Goal: Book appointment/travel/reservation

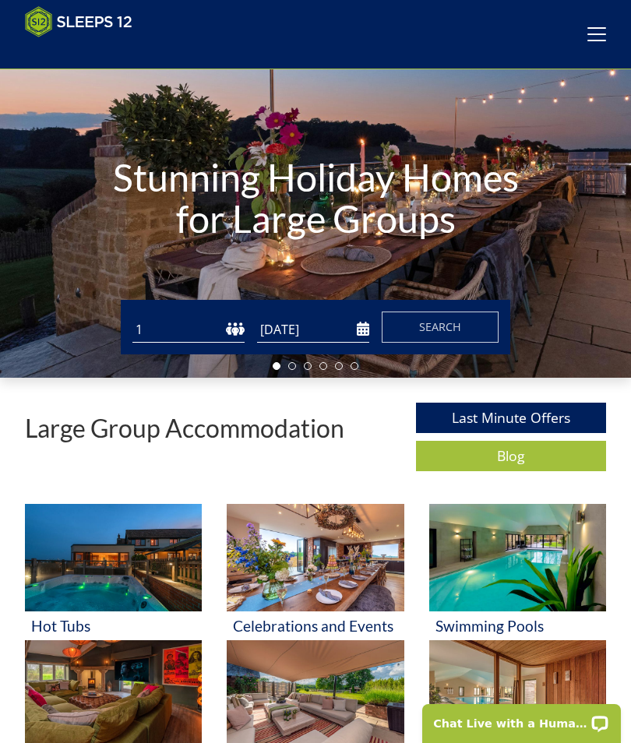
click at [592, 35] on span at bounding box center [596, 34] width 19 height 2
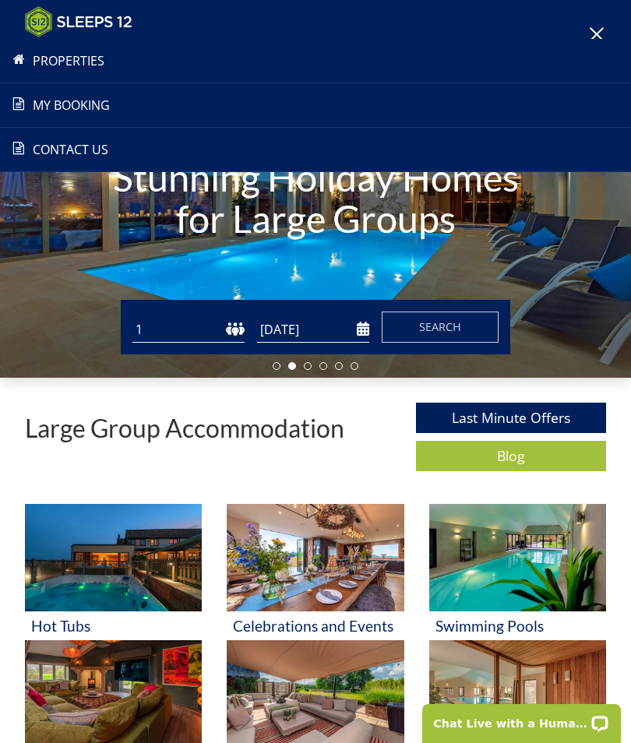
click at [164, 335] on select "1 2 3 4 5 6 7 8 9 10 11 12 13 14 15 16 17 18 19 20 21 22 23 24 25 26 27 28 29 3…" at bounding box center [188, 330] width 112 height 26
select select "16"
click at [368, 332] on input "[DATE]" at bounding box center [313, 330] width 112 height 26
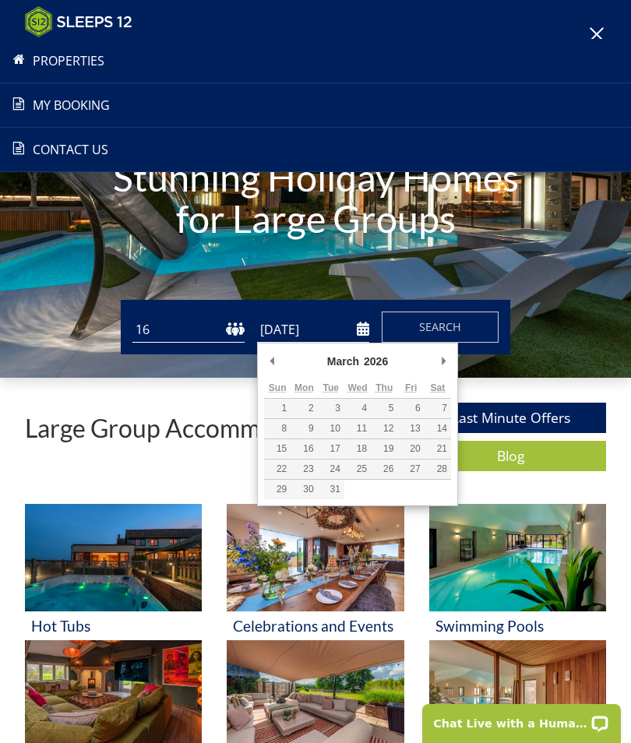
type input "[DATE]"
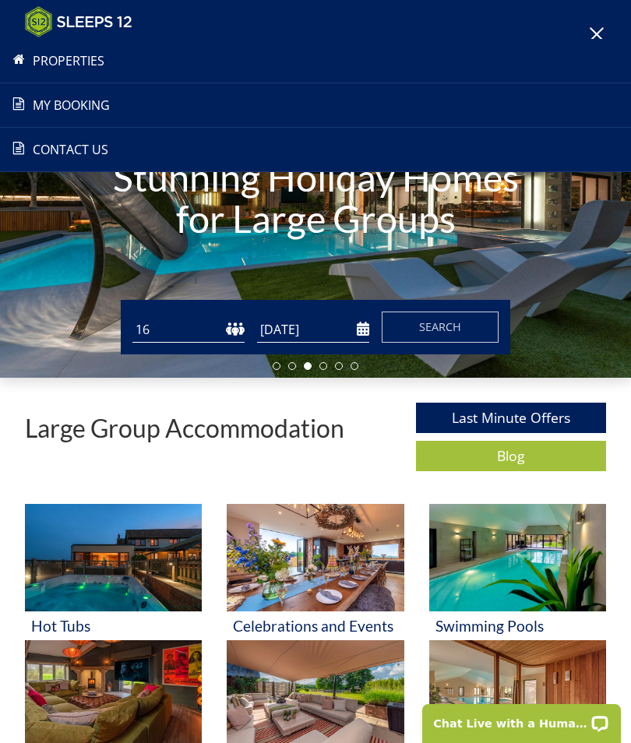
click at [452, 326] on span "Search" at bounding box center [440, 326] width 42 height 15
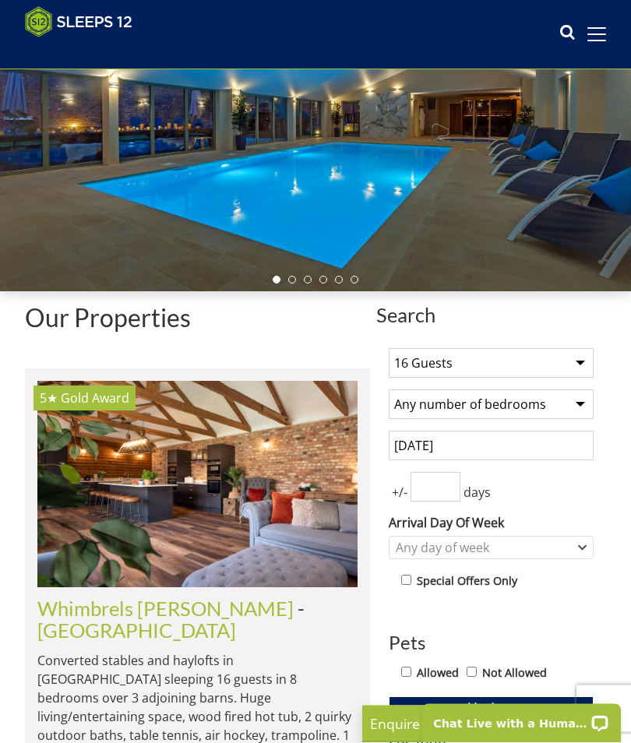
scroll to position [185, 0]
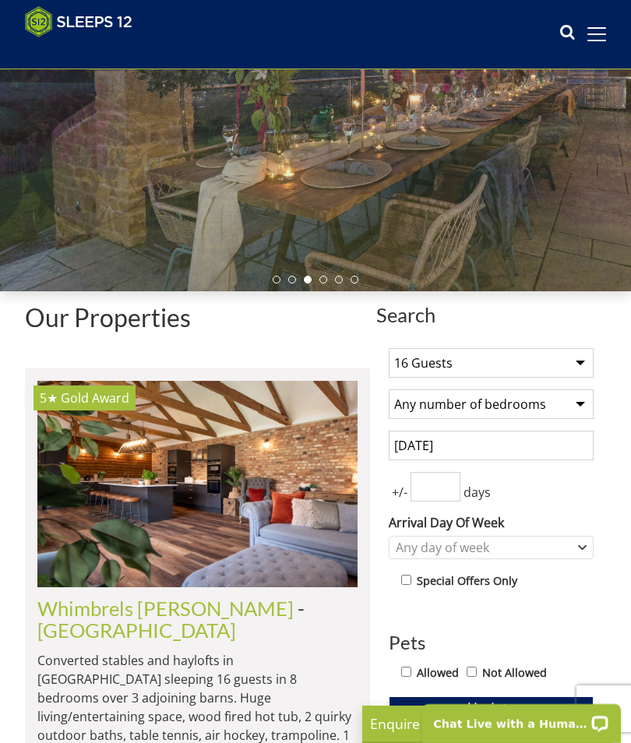
click at [432, 481] on input "number" at bounding box center [435, 487] width 50 height 30
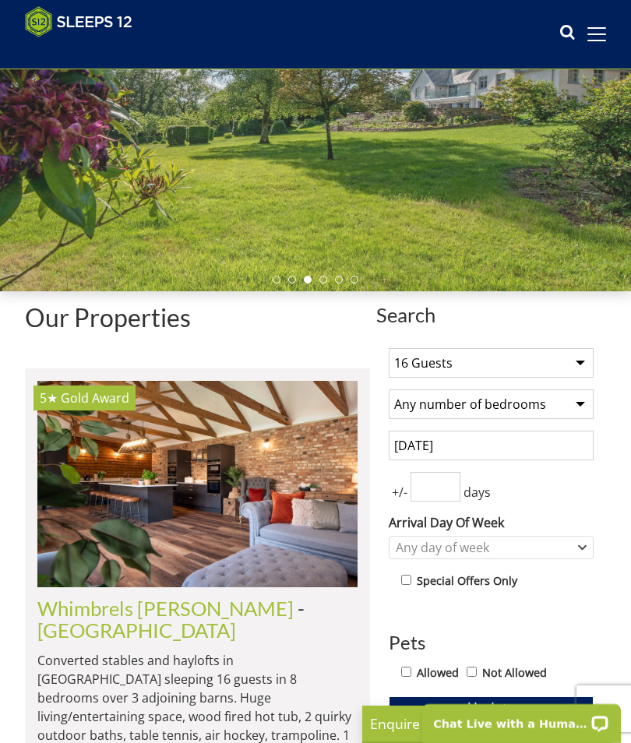
scroll to position [184, 0]
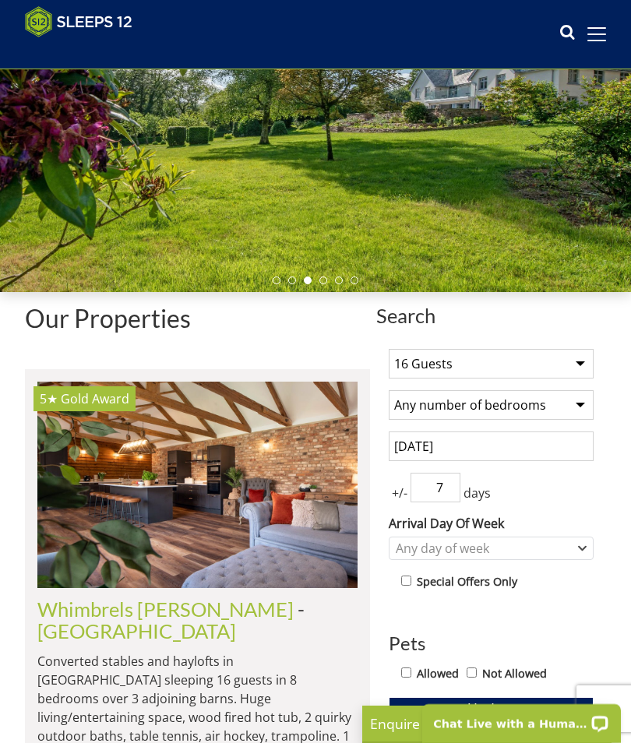
type input "7"
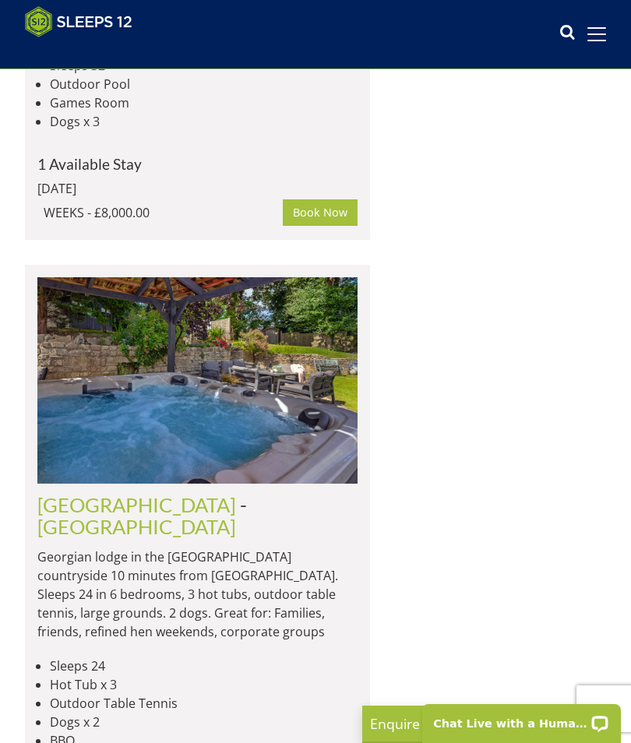
scroll to position [7906, 0]
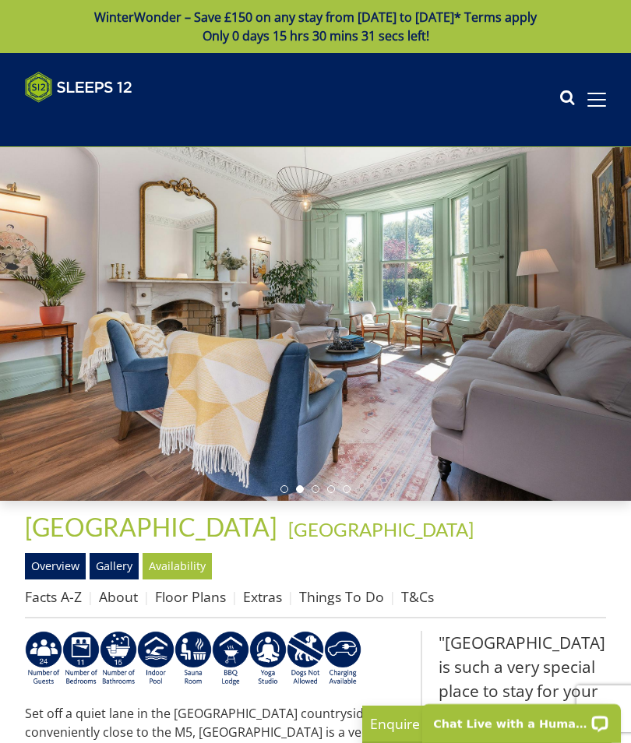
click at [115, 567] on link "Gallery" at bounding box center [114, 566] width 49 height 26
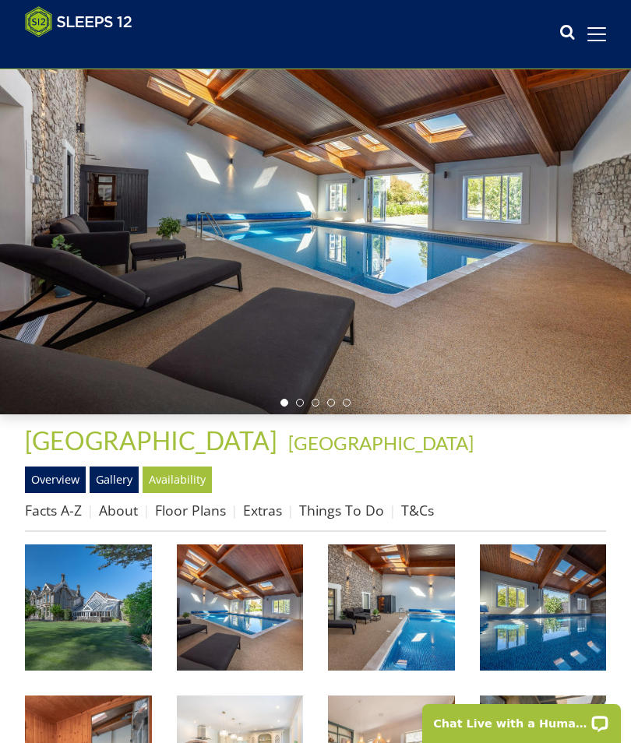
scroll to position [191, 0]
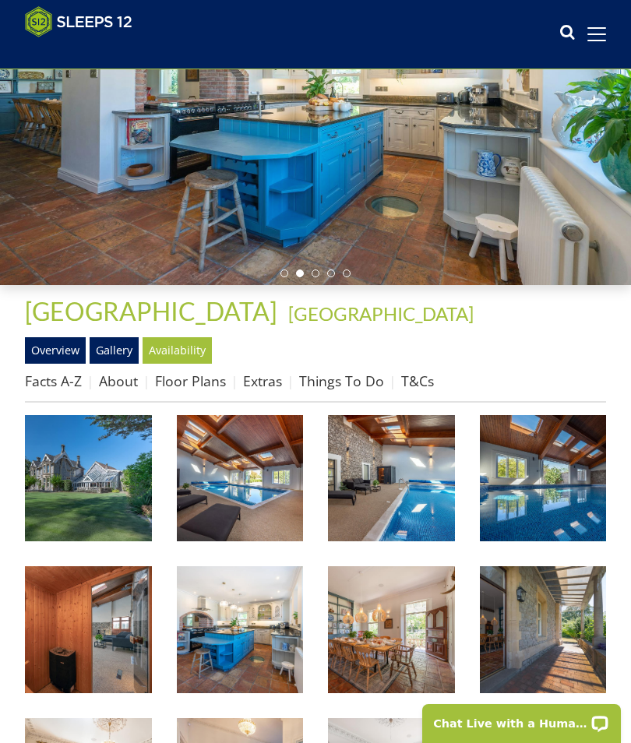
click at [245, 502] on img at bounding box center [240, 478] width 127 height 127
click at [66, 379] on link "Facts A-Z" at bounding box center [53, 380] width 57 height 19
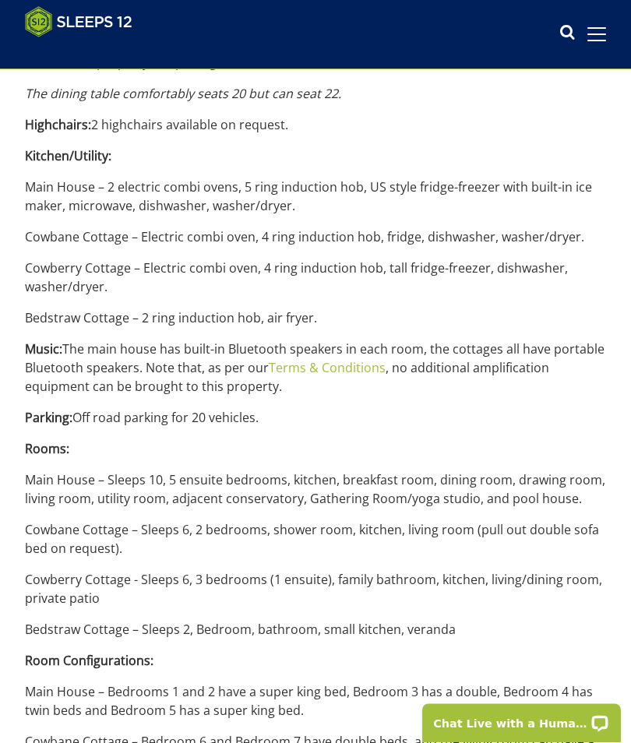
scroll to position [1695, 0]
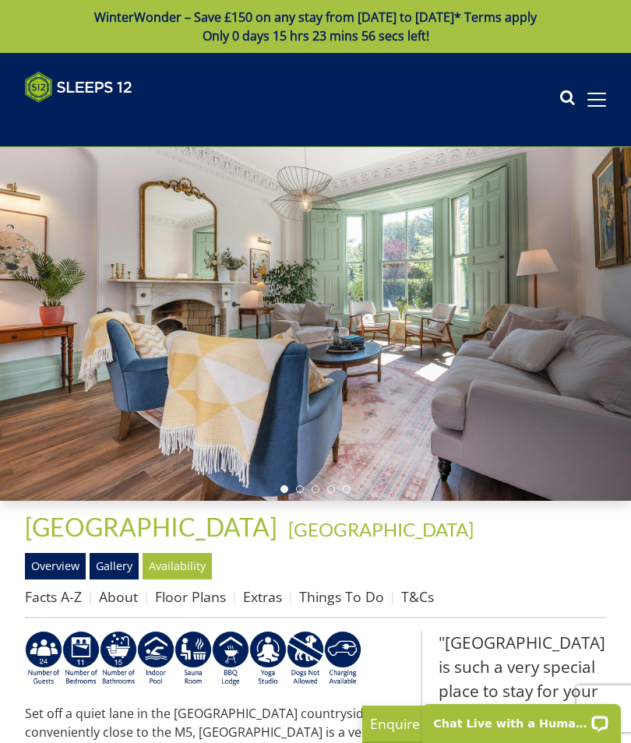
click at [181, 566] on link "Availability" at bounding box center [176, 566] width 69 height 26
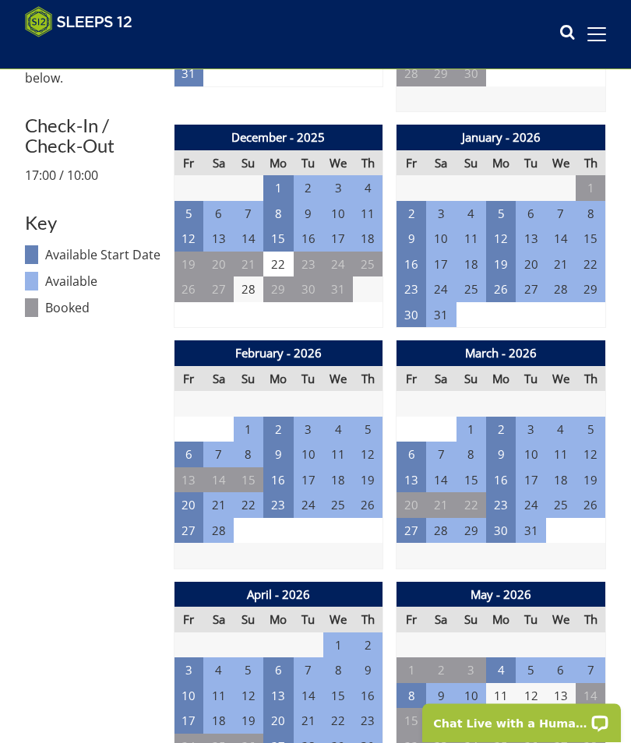
scroll to position [722, 0]
click at [406, 526] on td "27" at bounding box center [411, 531] width 30 height 26
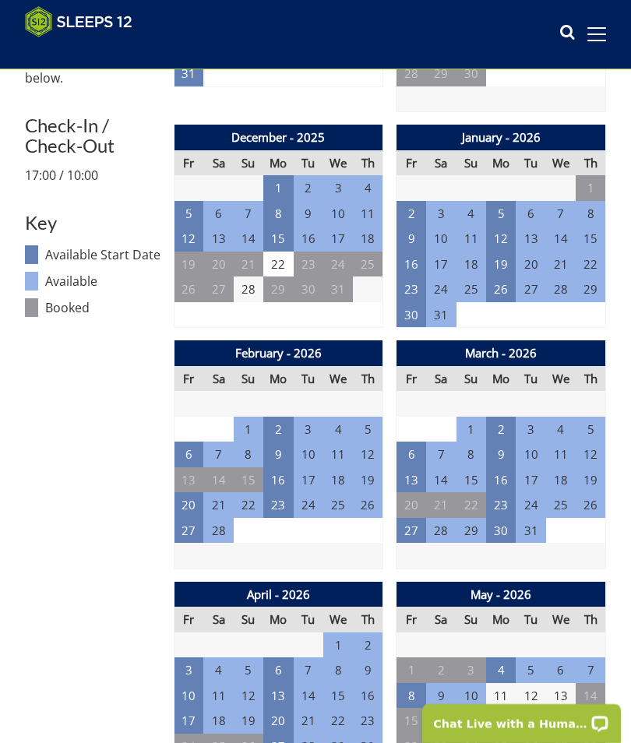
scroll to position [789, 0]
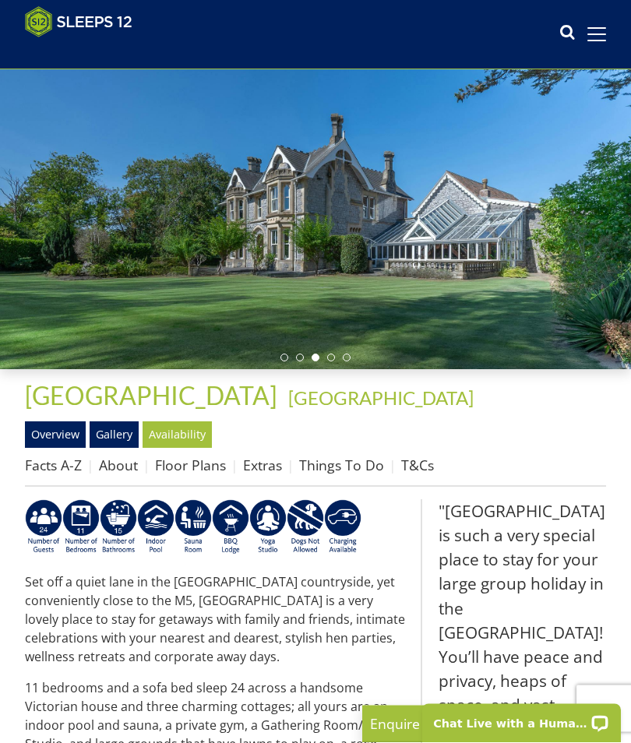
scroll to position [97, 0]
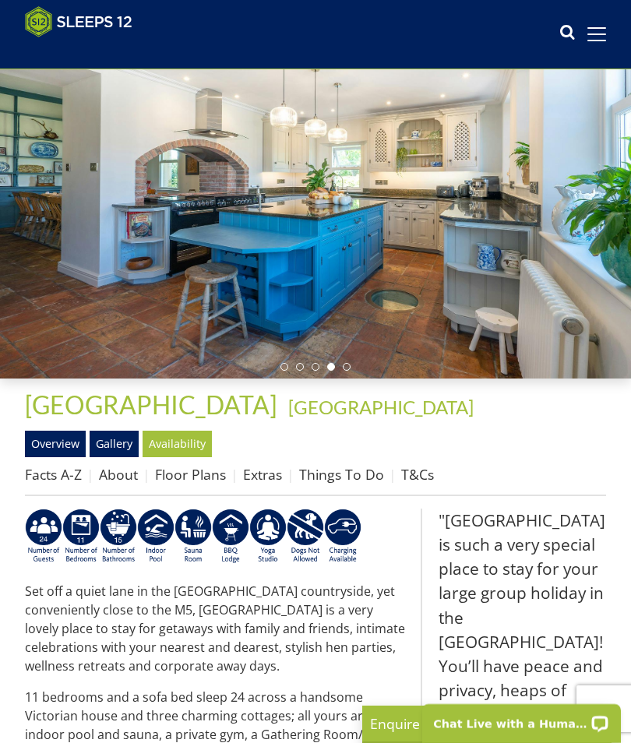
click at [204, 471] on link "Floor Plans" at bounding box center [190, 474] width 71 height 19
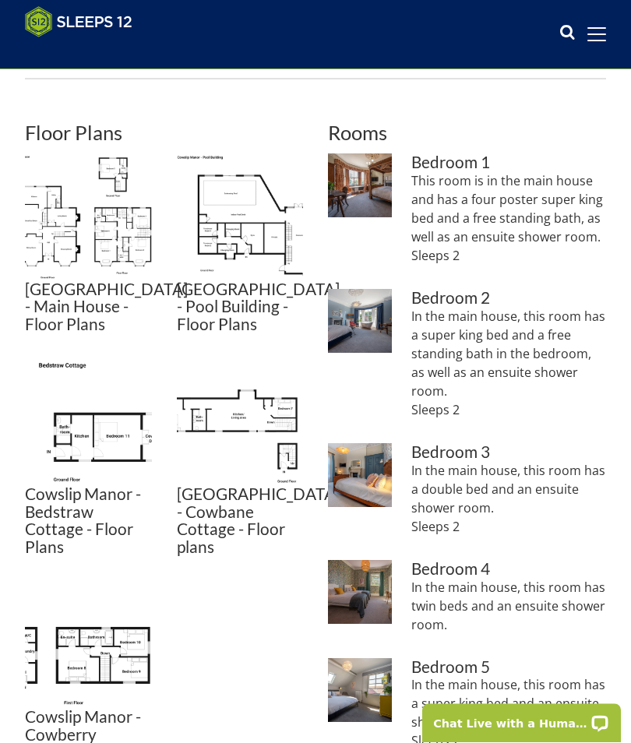
scroll to position [522, 0]
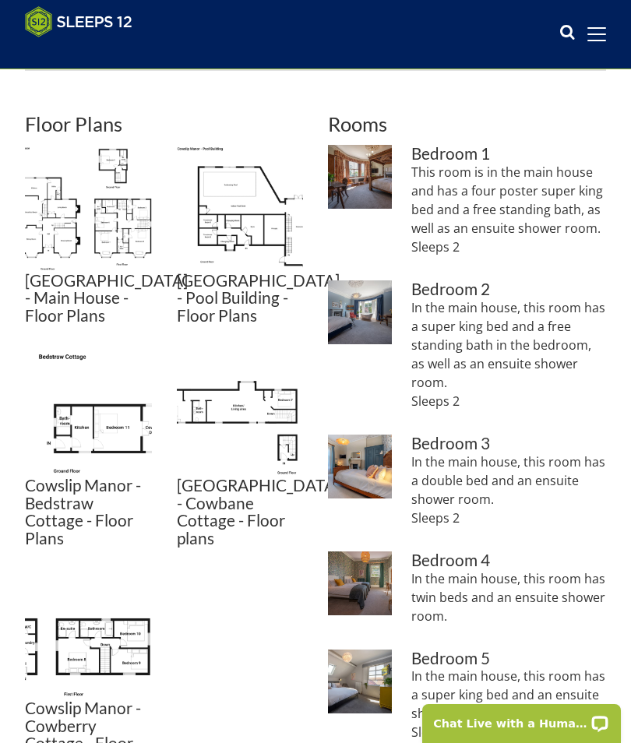
click at [109, 631] on img at bounding box center [88, 635] width 127 height 127
click at [113, 424] on img at bounding box center [88, 413] width 127 height 127
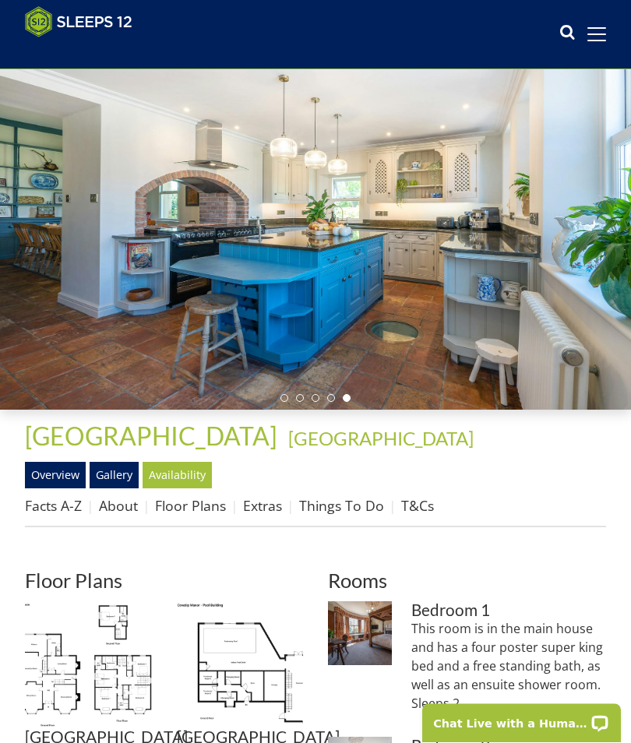
scroll to position [0, 0]
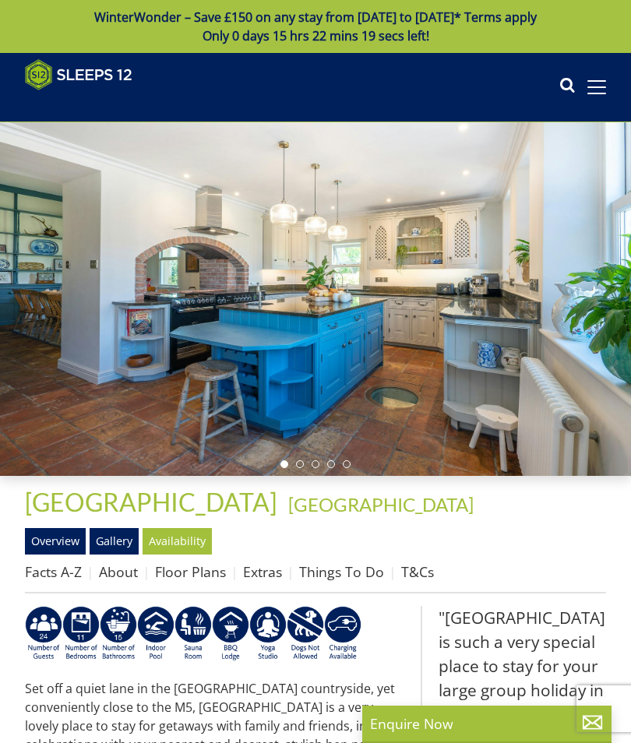
scroll to position [97, 0]
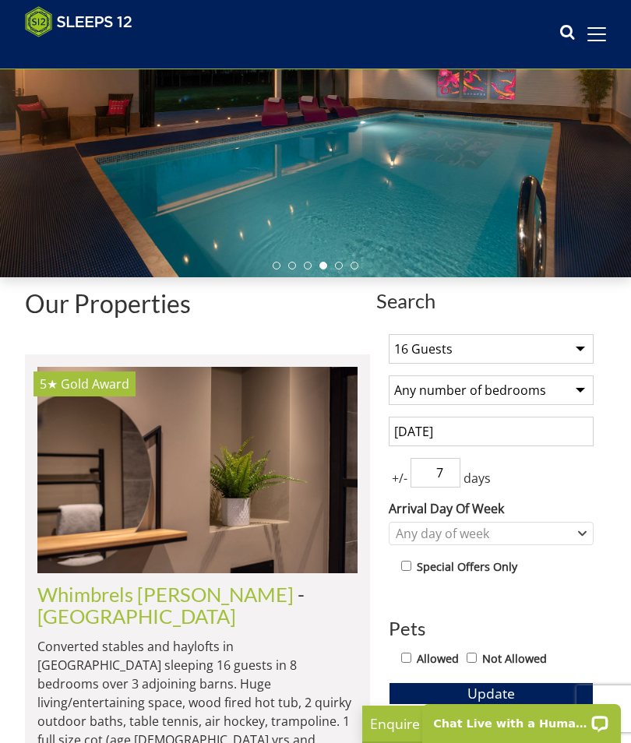
click at [486, 442] on input "[DATE]" at bounding box center [491, 432] width 205 height 30
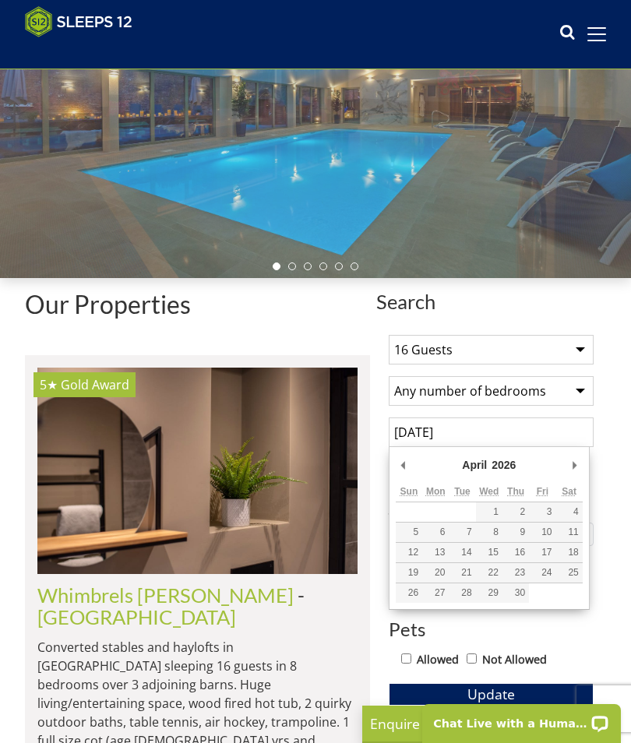
type input "[DATE]"
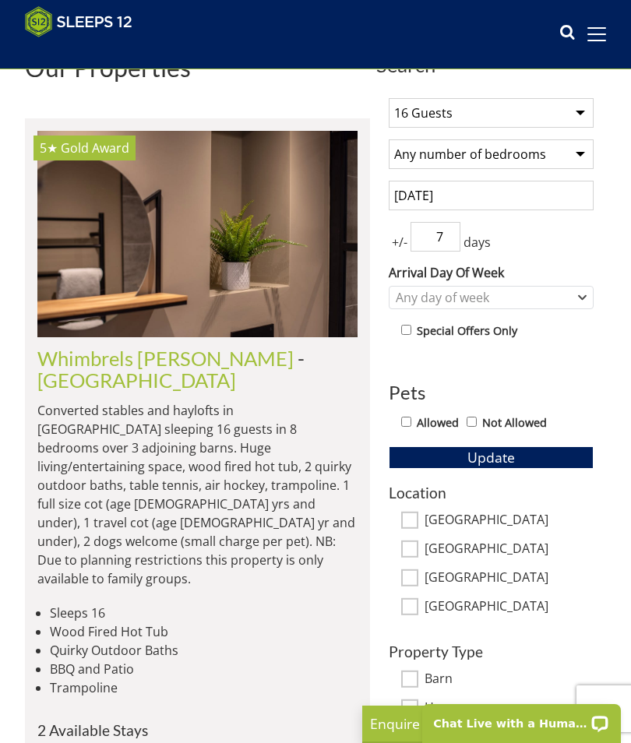
click at [500, 459] on span "Update" at bounding box center [490, 457] width 47 height 19
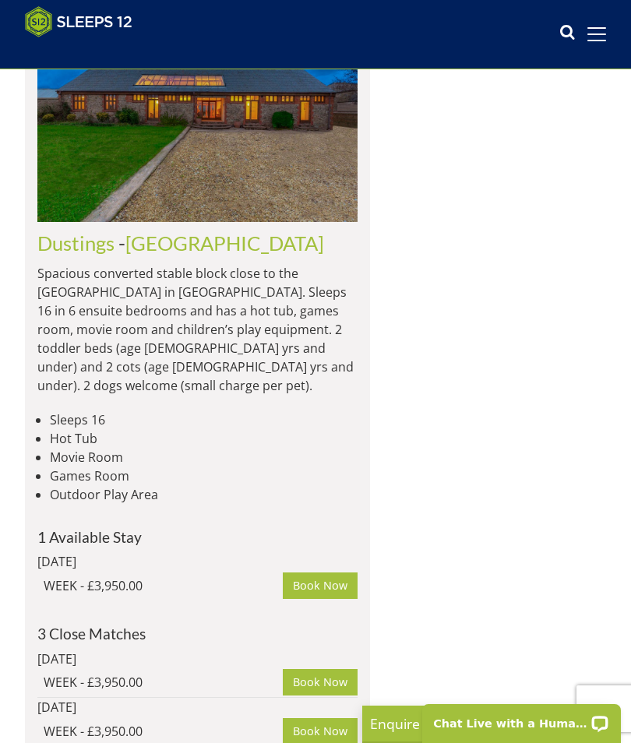
scroll to position [1271, 0]
click at [156, 223] on img at bounding box center [197, 119] width 320 height 206
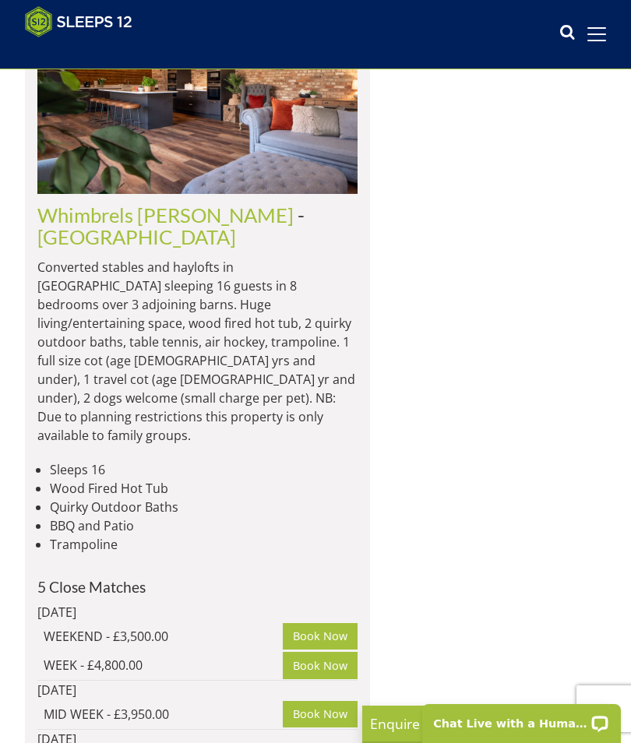
scroll to position [9134, 0]
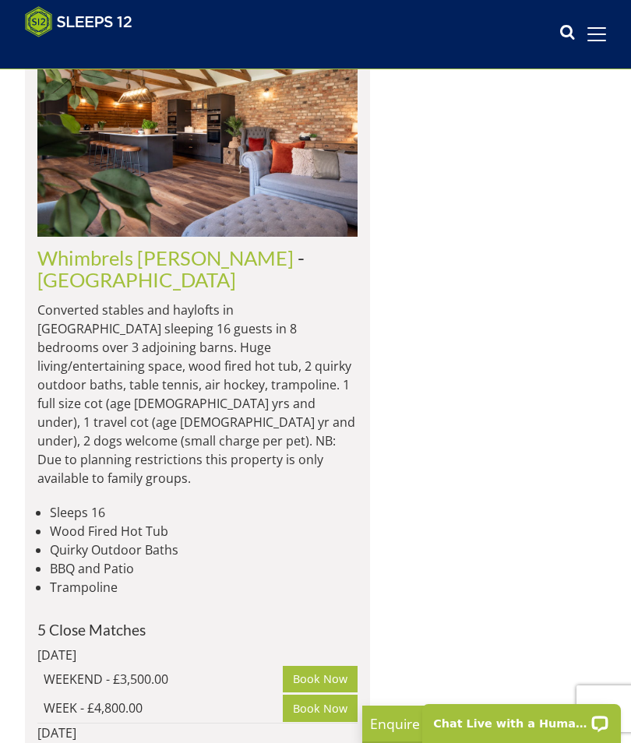
click at [136, 269] on link "Whimbrels [PERSON_NAME]" at bounding box center [165, 257] width 256 height 23
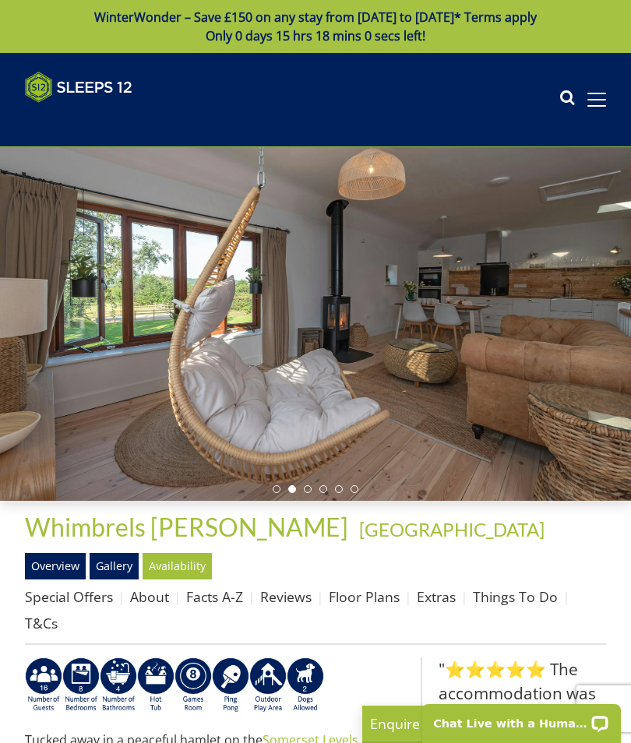
click at [120, 559] on link "Gallery" at bounding box center [114, 566] width 49 height 26
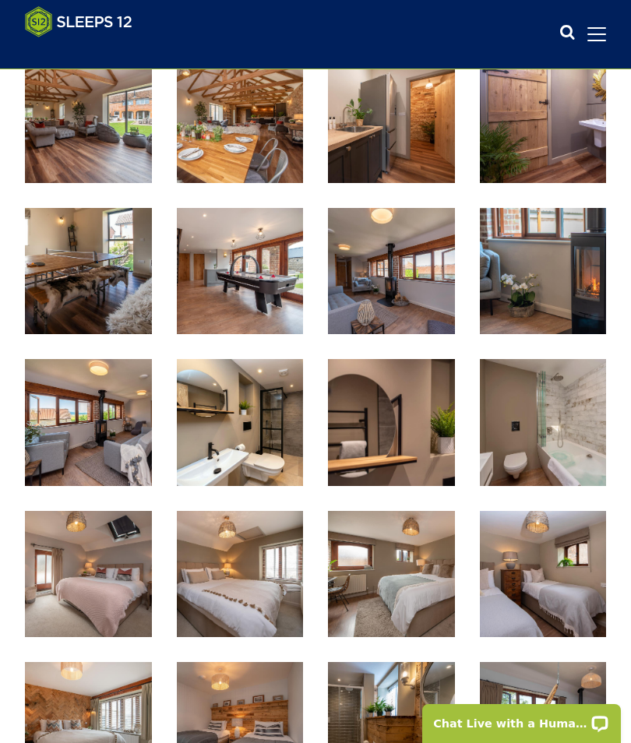
scroll to position [947, 0]
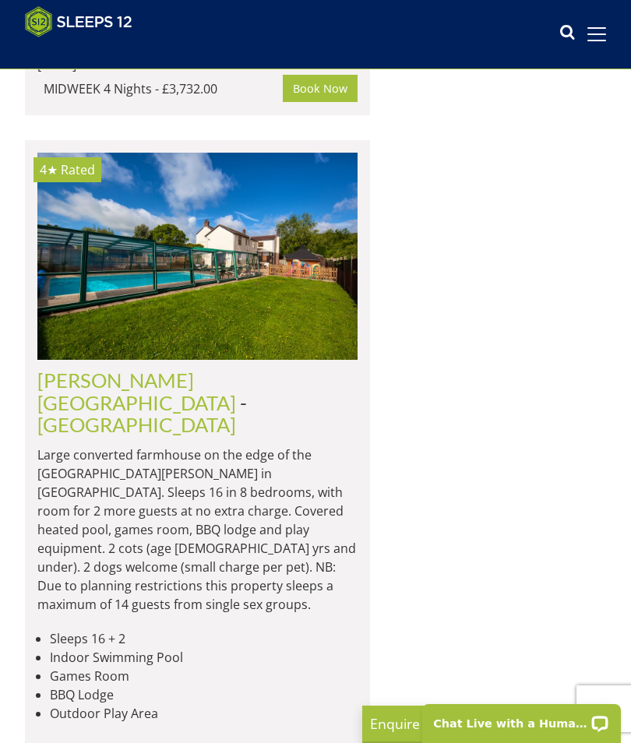
scroll to position [14500, 0]
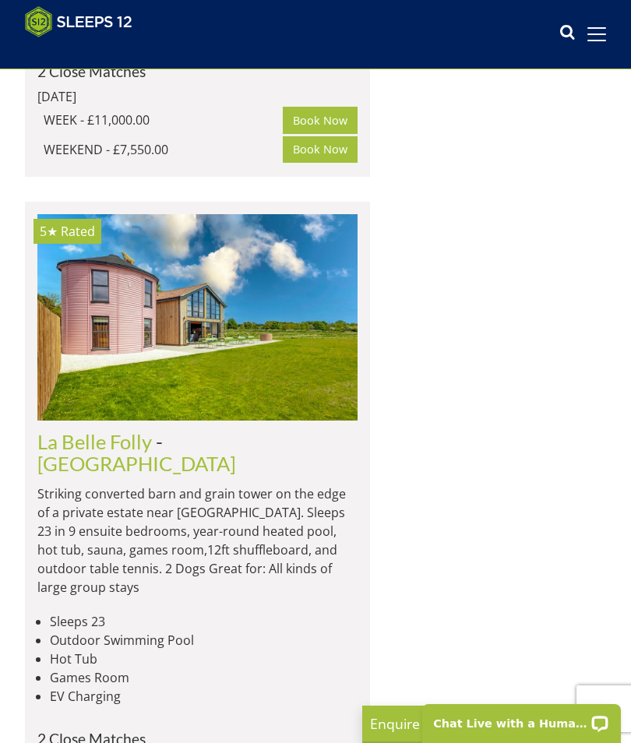
scroll to position [20815, 0]
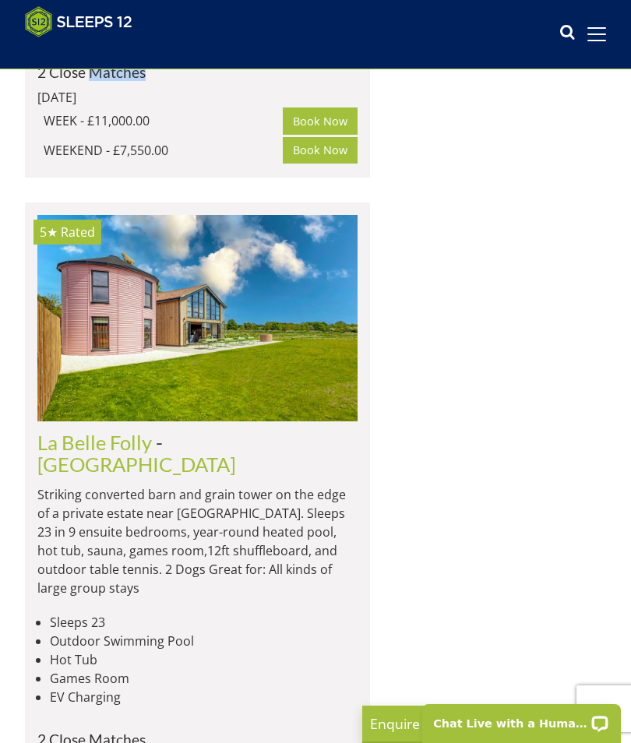
click at [248, 107] on div "[DATE]" at bounding box center [197, 97] width 320 height 19
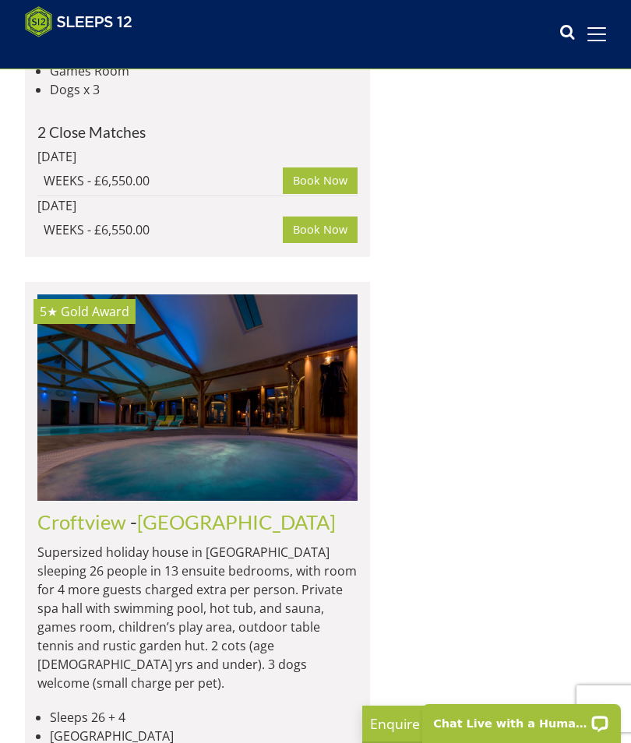
scroll to position [22911, 0]
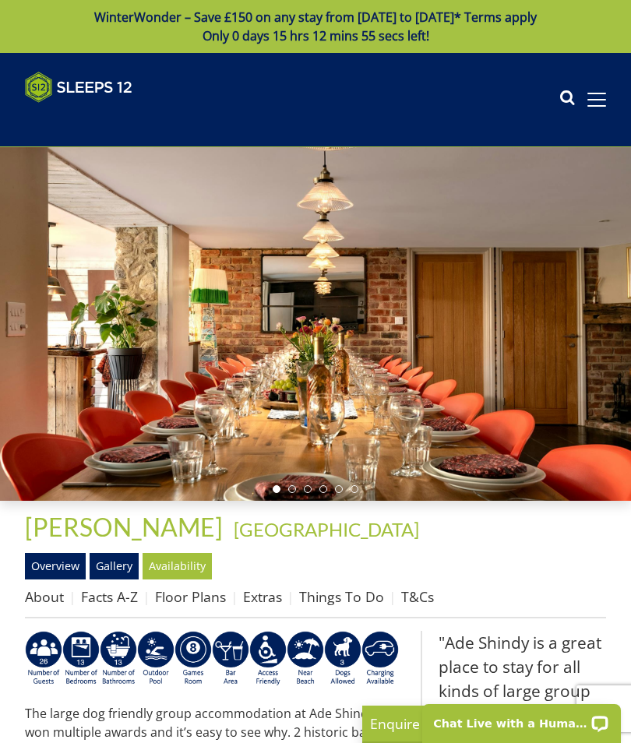
click at [128, 571] on link "Gallery" at bounding box center [114, 566] width 49 height 26
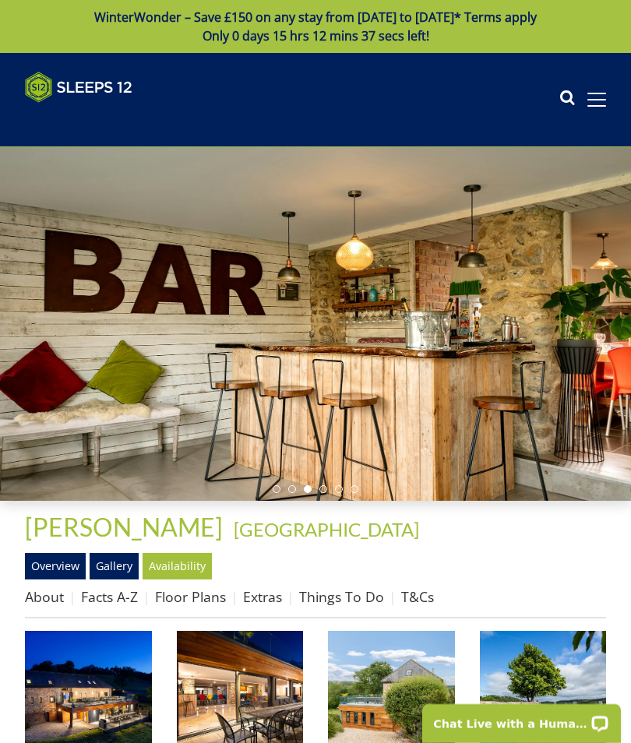
click at [65, 566] on link "Overview" at bounding box center [55, 566] width 61 height 26
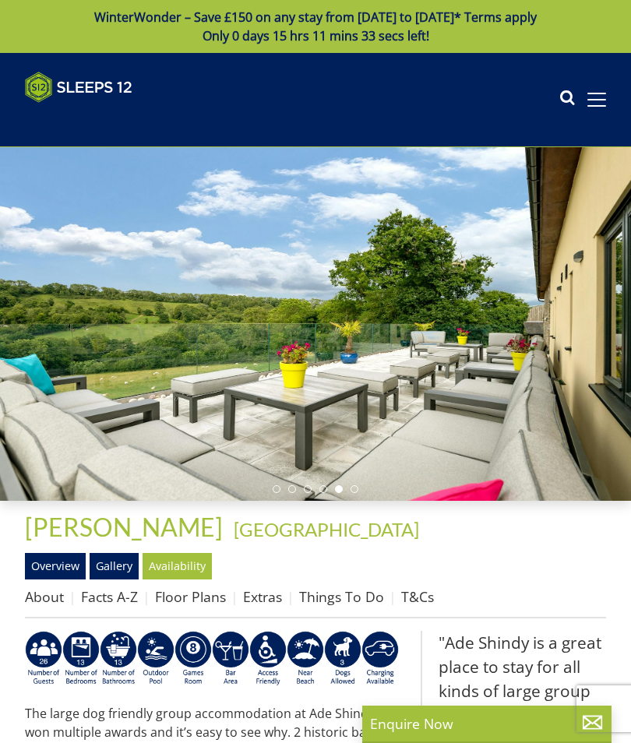
click at [184, 564] on link "Availability" at bounding box center [176, 566] width 69 height 26
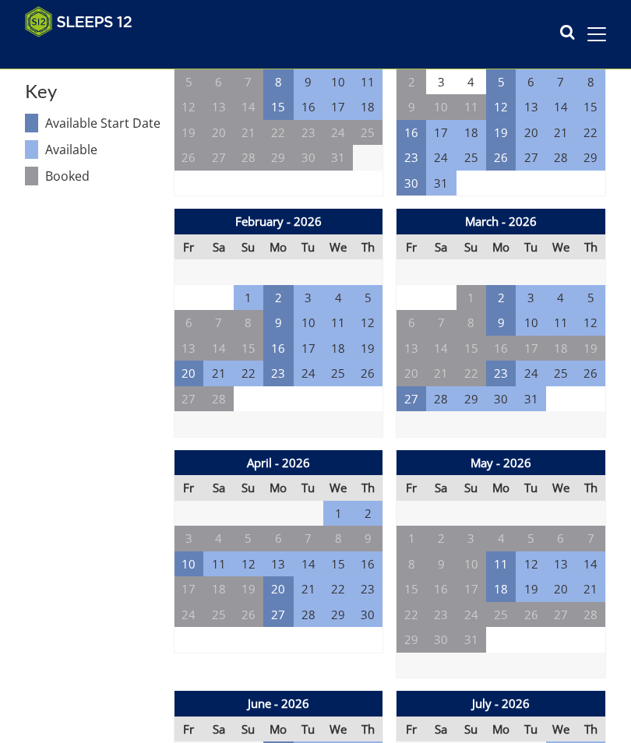
scroll to position [853, 0]
click at [412, 388] on td "27" at bounding box center [411, 399] width 30 height 26
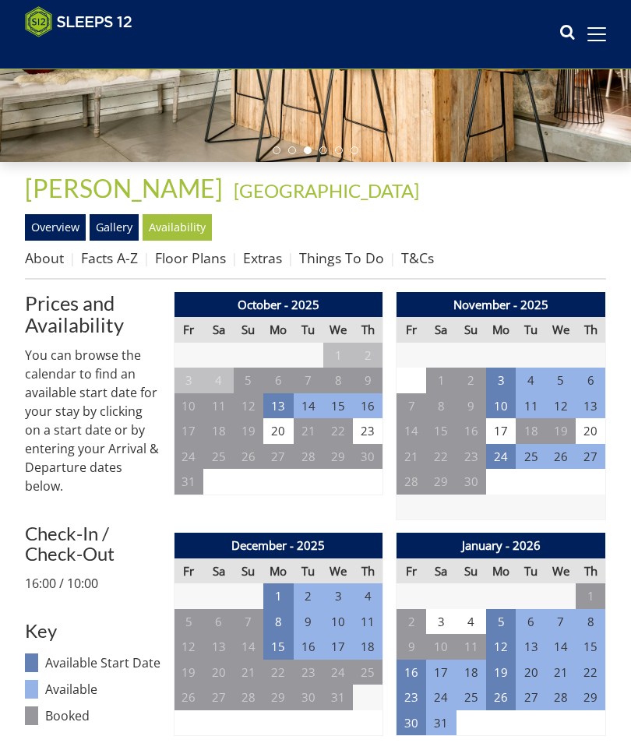
scroll to position [0, 0]
